Goal: Book appointment/travel/reservation

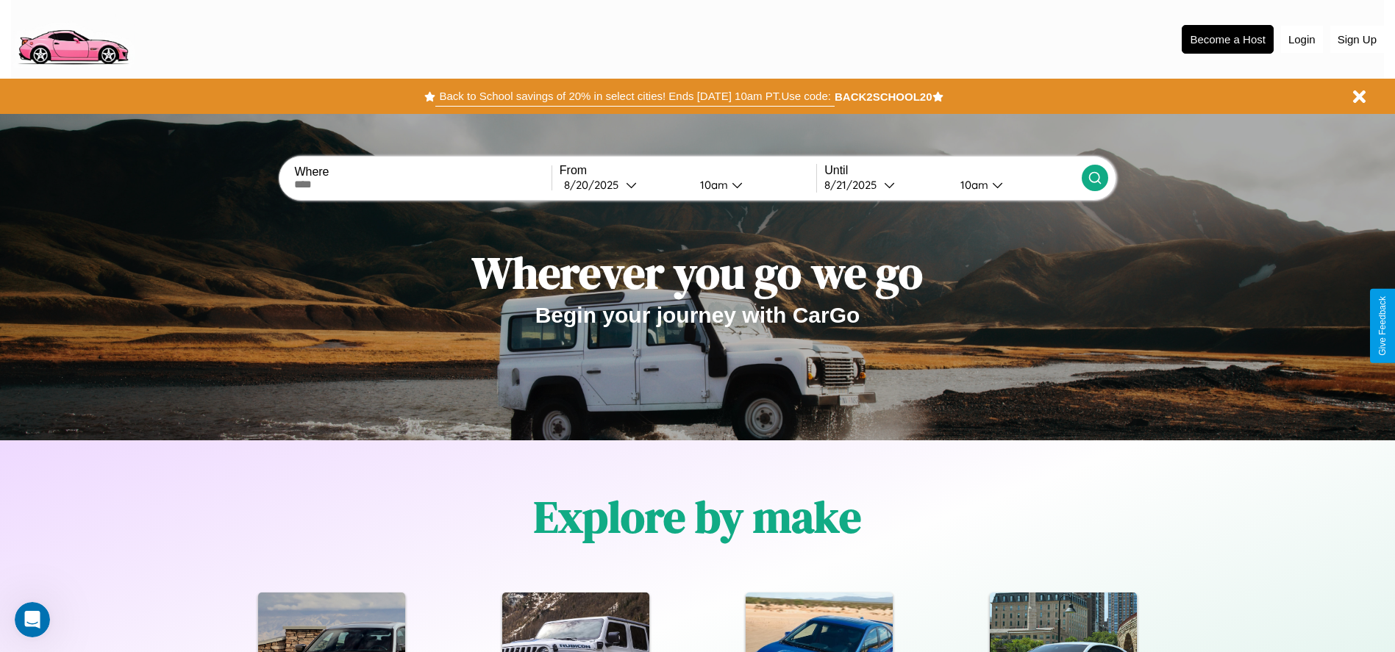
click at [635, 96] on button "Back to School savings of 20% in select cities! Ends [DATE] 10am PT. Use code:" at bounding box center [634, 96] width 399 height 21
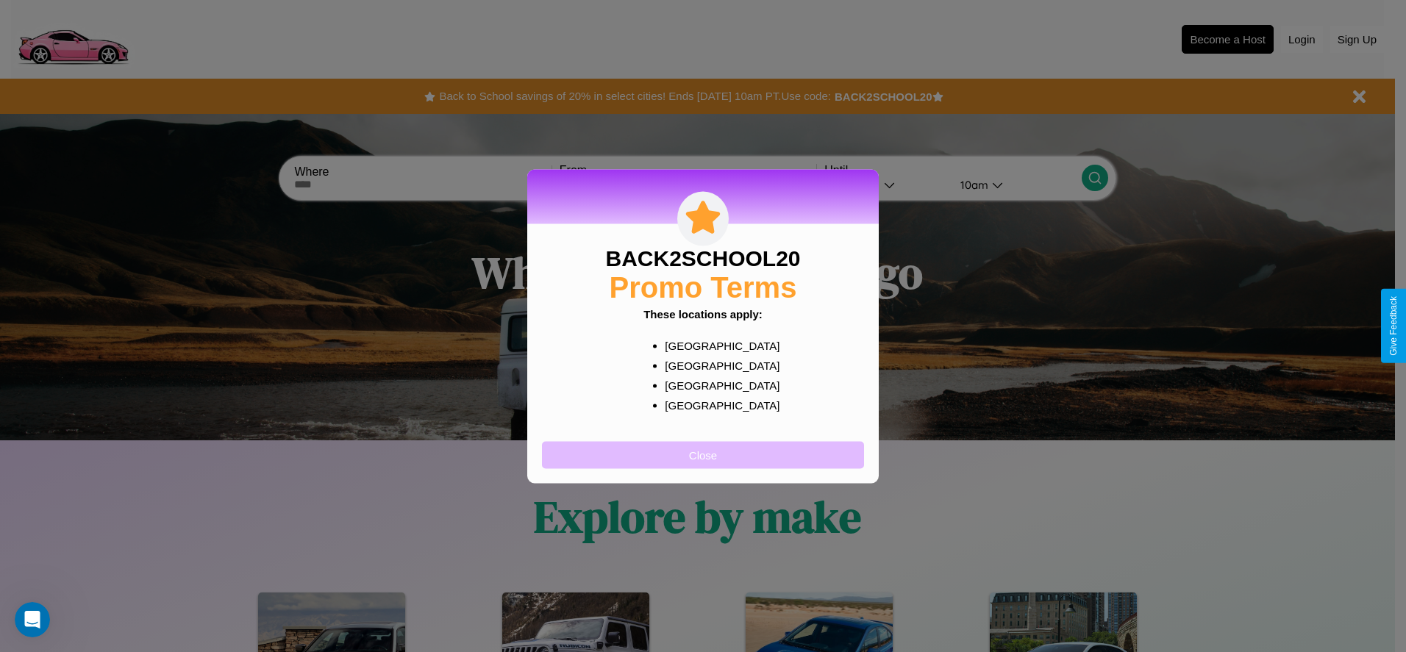
click at [703, 455] on button "Close" at bounding box center [703, 454] width 322 height 27
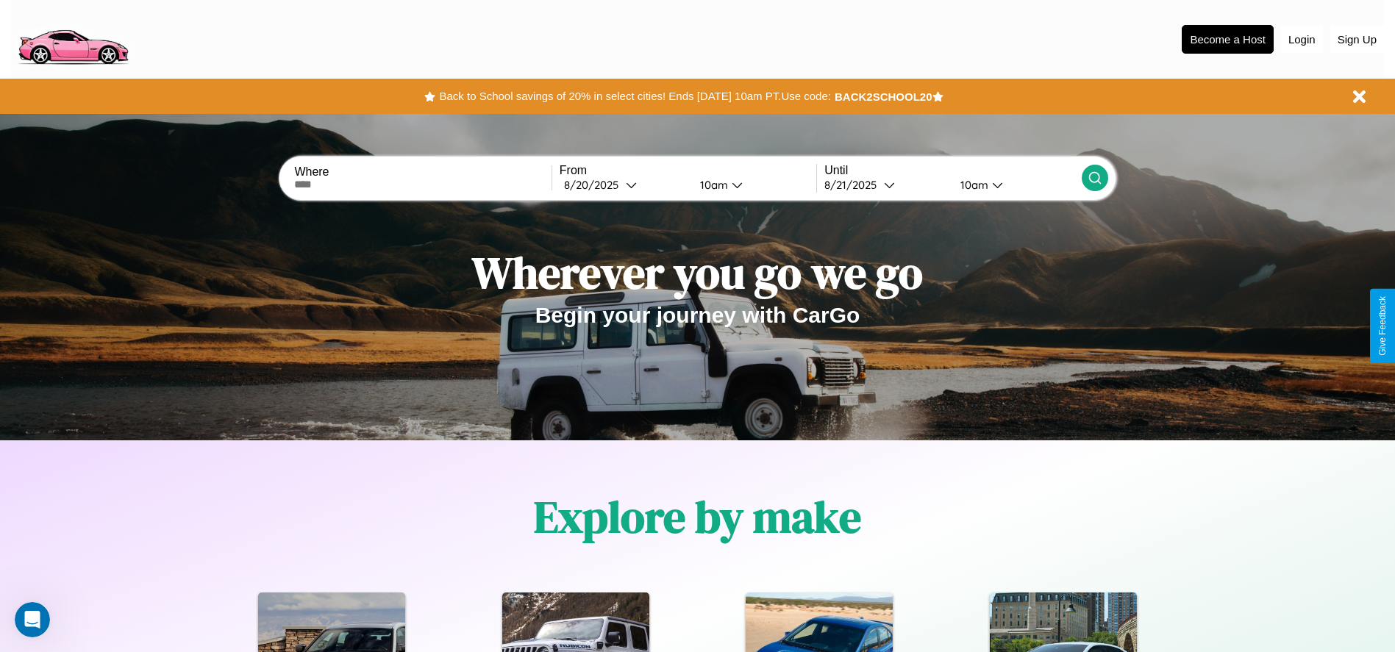
scroll to position [305, 0]
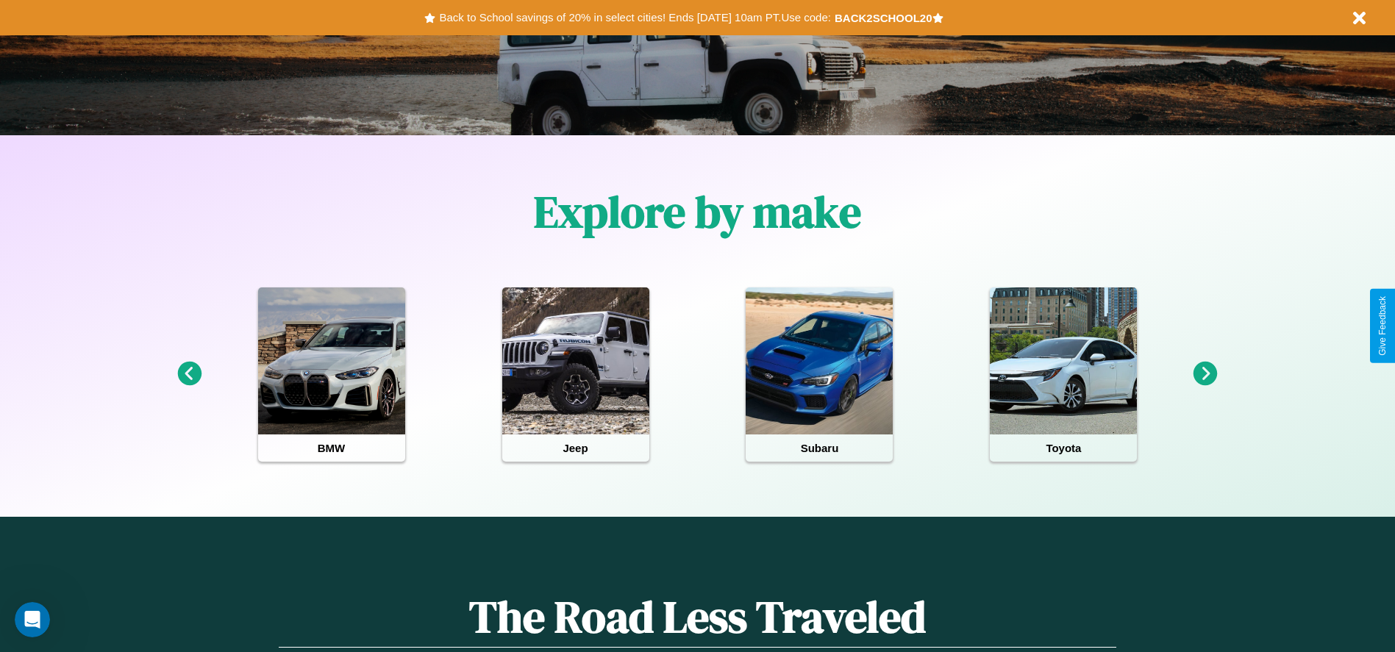
click at [1205, 374] on icon at bounding box center [1206, 374] width 24 height 24
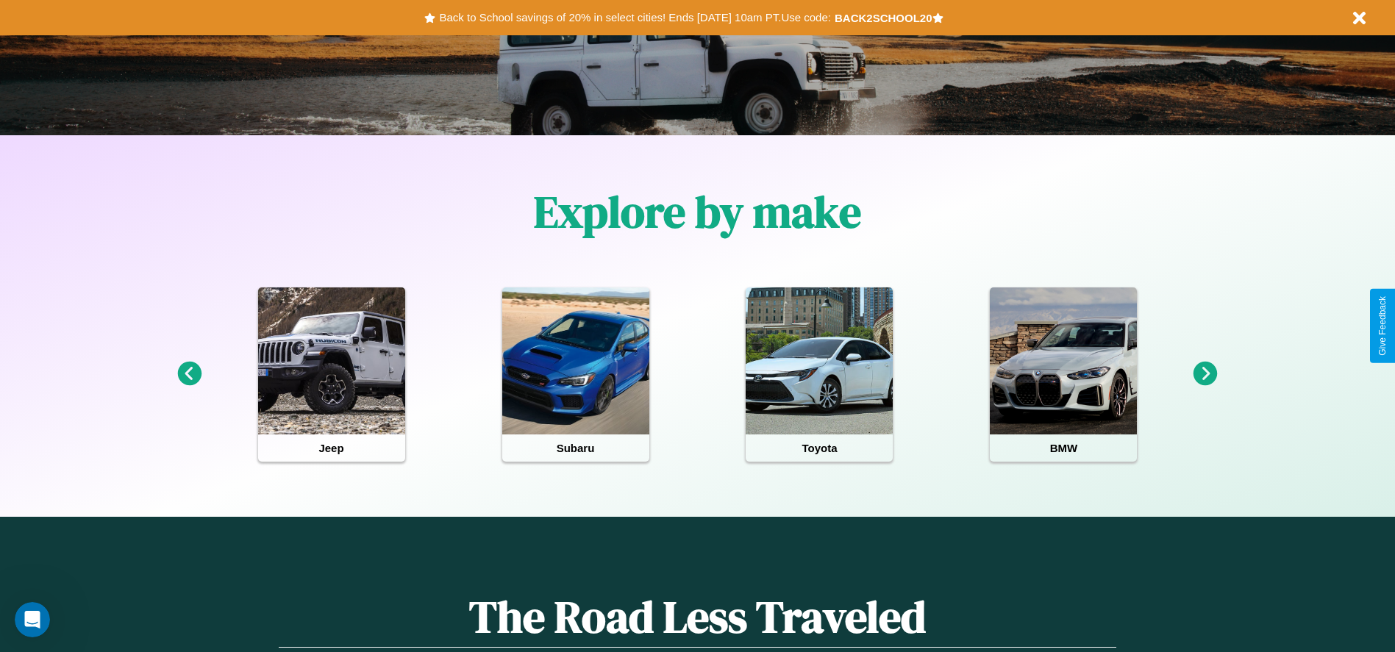
click at [1205, 374] on icon at bounding box center [1206, 374] width 24 height 24
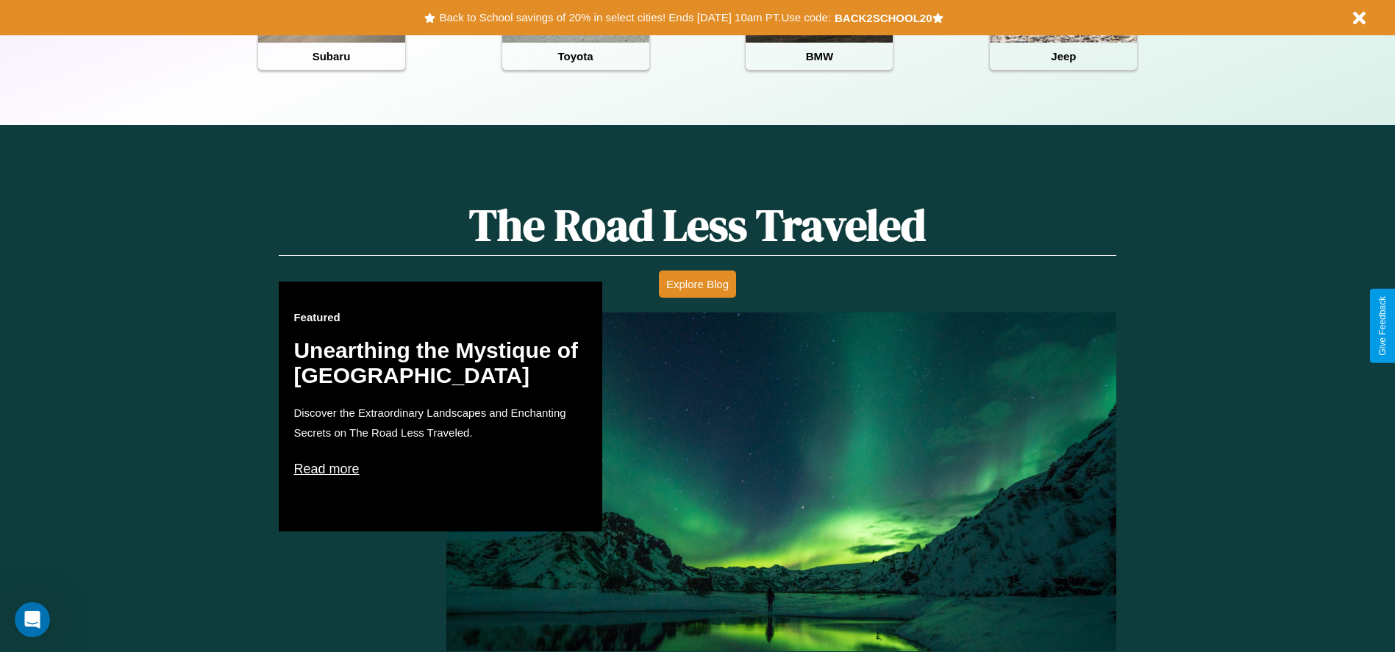
scroll to position [1779, 0]
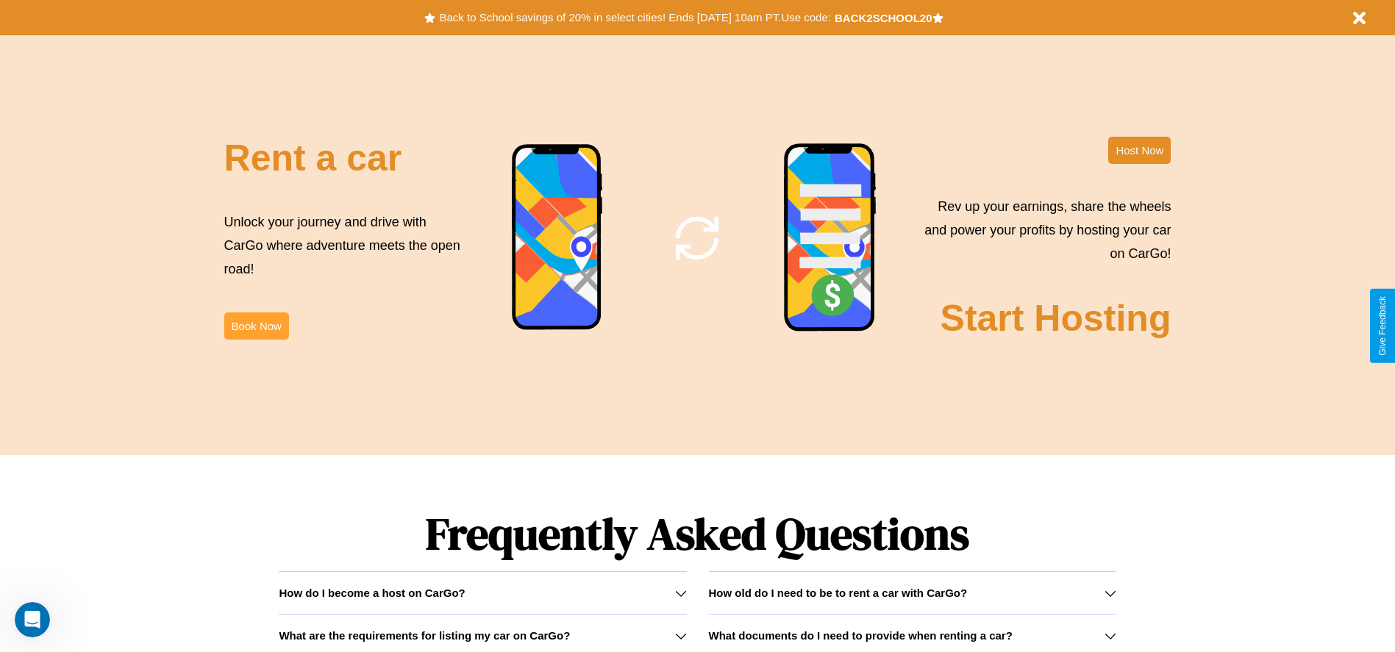
click at [256, 326] on button "Book Now" at bounding box center [256, 326] width 65 height 27
